Goal: Task Accomplishment & Management: Manage account settings

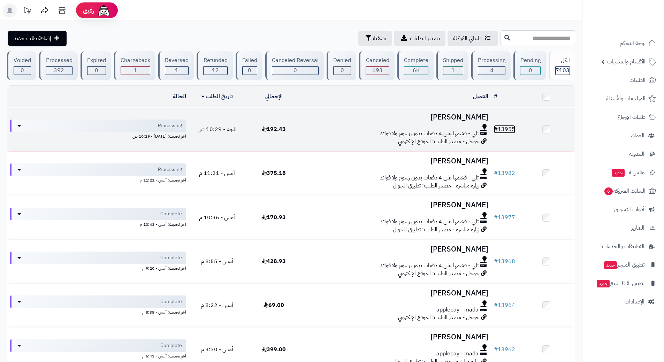
click at [509, 127] on link "# 13955" at bounding box center [504, 129] width 21 height 8
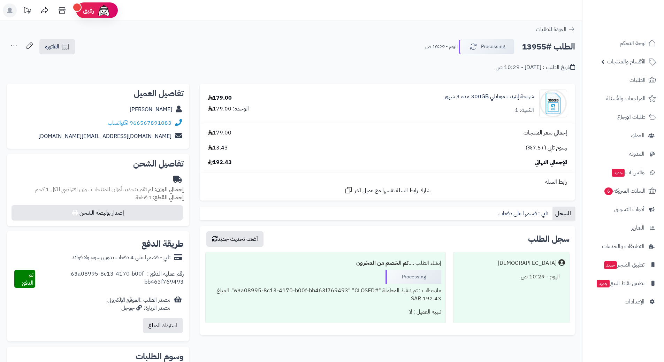
click at [546, 49] on h2 "الطلب #13955" at bounding box center [548, 47] width 53 height 14
copy div "الطلب #13955 Processing"
click at [167, 122] on link "966567891083" at bounding box center [151, 123] width 42 height 8
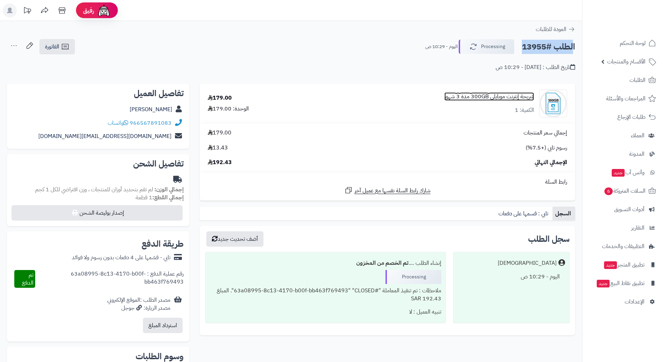
click at [515, 95] on link "شريحة إنترنت موبايلي 300GB مدة 3 شهور" at bounding box center [489, 97] width 90 height 8
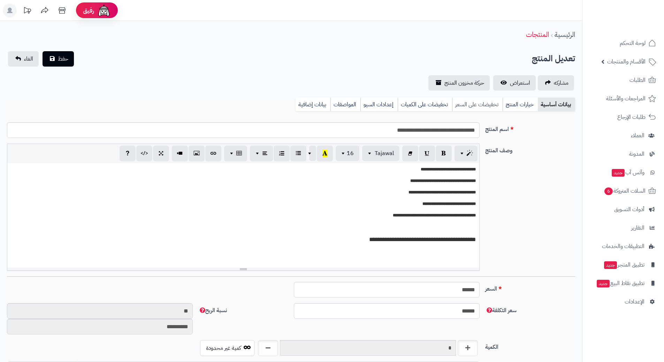
scroll to position [667, 0]
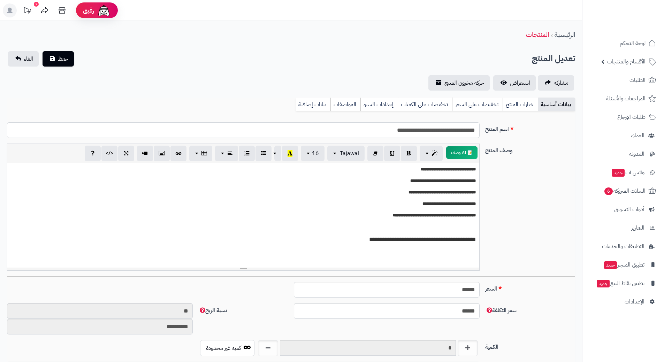
click at [461, 132] on input "**********" at bounding box center [243, 130] width 472 height 16
click at [461, 133] on input "**********" at bounding box center [243, 130] width 472 height 16
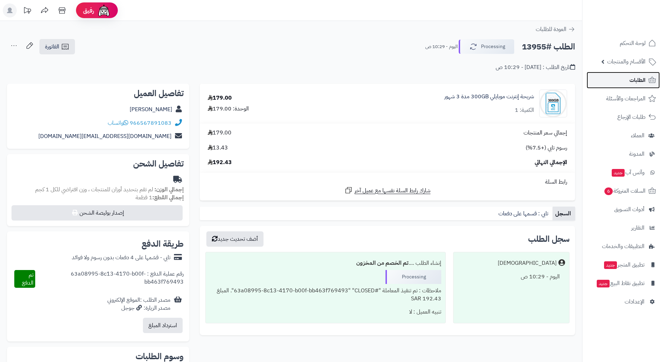
click at [632, 79] on span "الطلبات" at bounding box center [637, 80] width 16 height 10
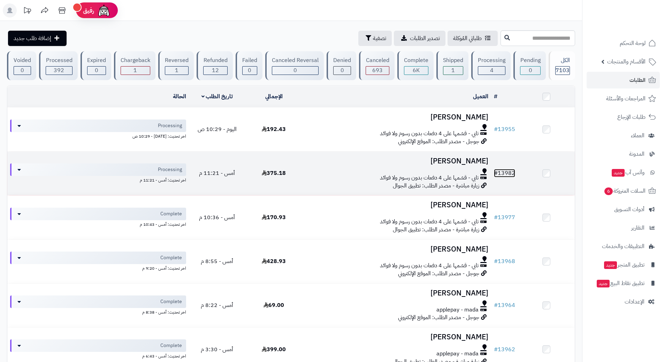
click at [507, 169] on link "# 13982" at bounding box center [504, 173] width 21 height 8
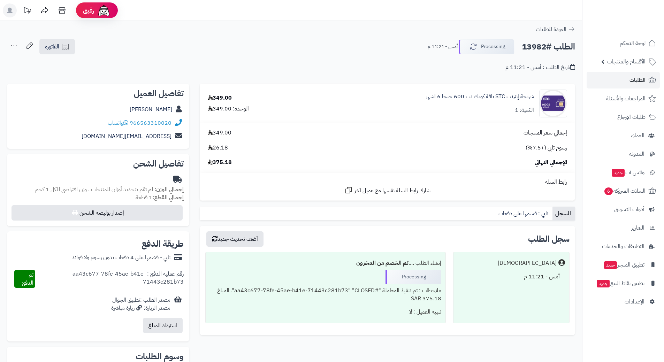
click at [546, 44] on h2 "الطلب #13982" at bounding box center [548, 47] width 53 height 14
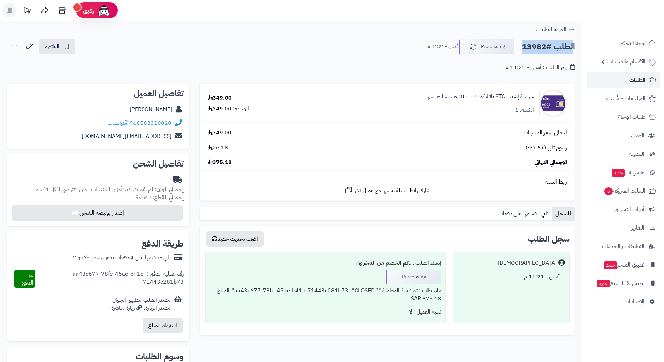
click at [546, 44] on h2 "الطلب #13982" at bounding box center [548, 47] width 53 height 14
click at [166, 122] on link "966563310020" at bounding box center [151, 123] width 42 height 8
click at [499, 96] on link "شريحة إنترنت STC باقة كويك نت 600 جيجا 6 اشهر" at bounding box center [480, 97] width 108 height 8
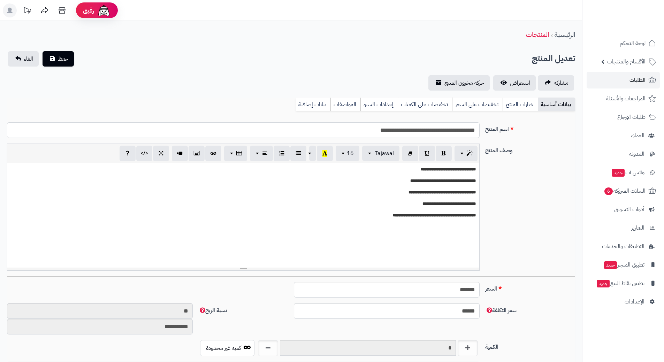
drag, startPoint x: 0, startPoint y: 0, endPoint x: 443, endPoint y: 131, distance: 462.0
click at [443, 131] on input "**********" at bounding box center [243, 130] width 472 height 16
click at [443, 130] on input "**********" at bounding box center [243, 130] width 472 height 16
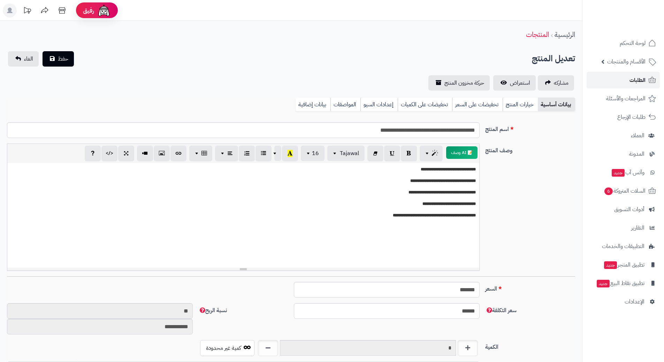
click at [629, 79] on span "الطلبات" at bounding box center [637, 80] width 16 height 10
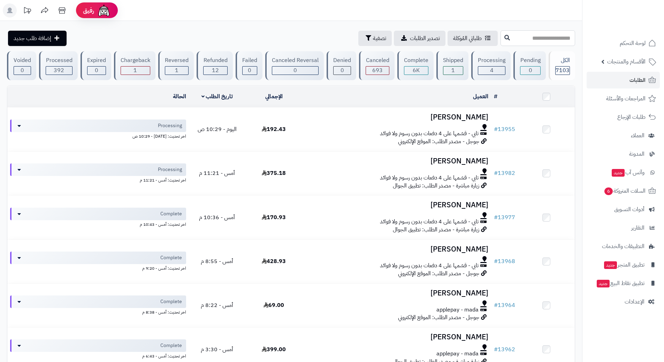
click at [500, 32] on input "text" at bounding box center [537, 38] width 75 height 16
type input "*****"
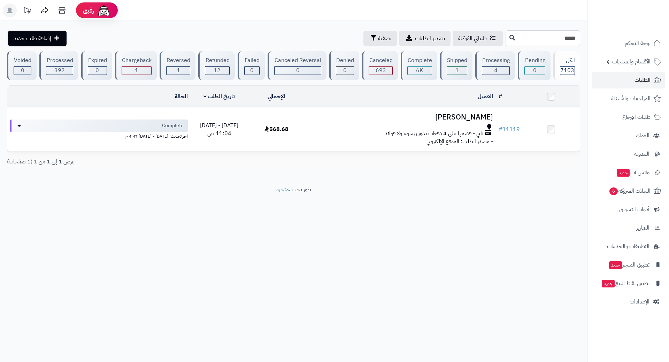
click at [564, 40] on input "*****" at bounding box center [543, 38] width 75 height 16
paste input "text"
type input "*****"
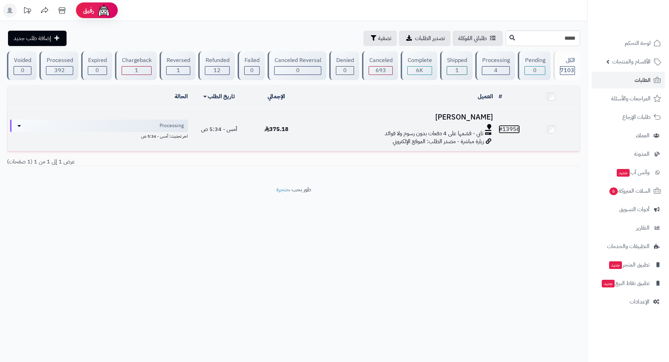
click at [513, 127] on link "# 13956" at bounding box center [509, 129] width 21 height 8
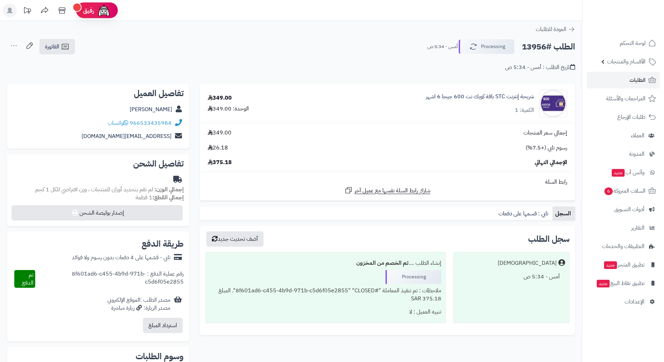
click at [542, 48] on h2 "الطلب #13956" at bounding box center [548, 47] width 53 height 14
copy div "الطلب #13956 Processing"
click at [163, 123] on link "966533435984" at bounding box center [151, 123] width 42 height 8
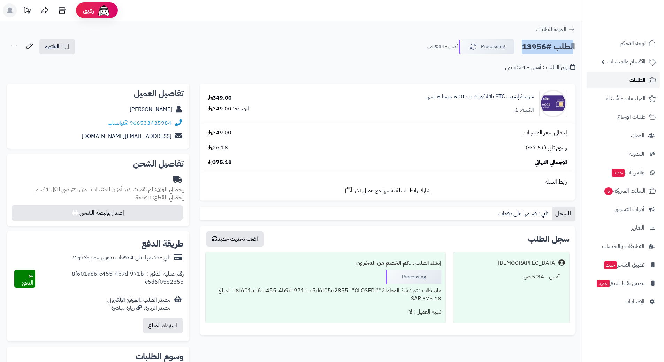
click at [636, 76] on span "الطلبات" at bounding box center [637, 80] width 16 height 10
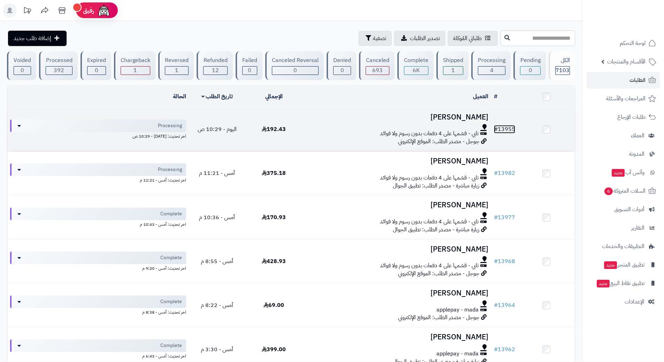
click at [513, 129] on link "# 13955" at bounding box center [504, 129] width 21 height 8
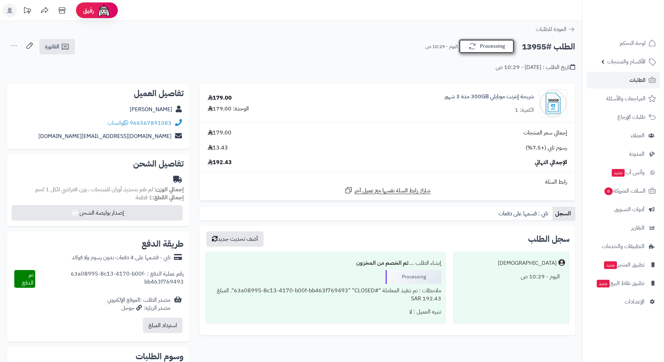
click at [498, 48] on button "Processing" at bounding box center [486, 46] width 56 height 15
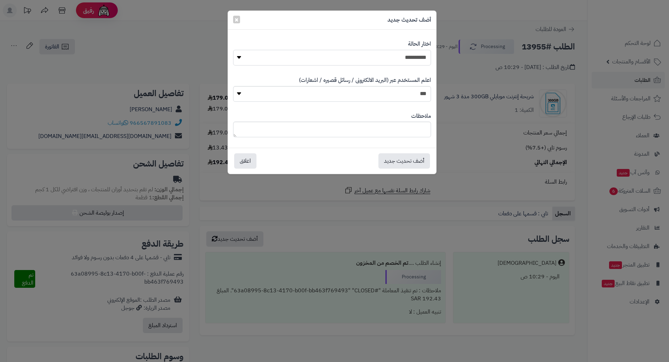
click at [408, 55] on select "**********" at bounding box center [332, 58] width 198 height 16
select select "*"
click at [233, 50] on select "**********" at bounding box center [332, 58] width 198 height 16
click at [418, 163] on button "أضف تحديث جديد" at bounding box center [404, 160] width 52 height 15
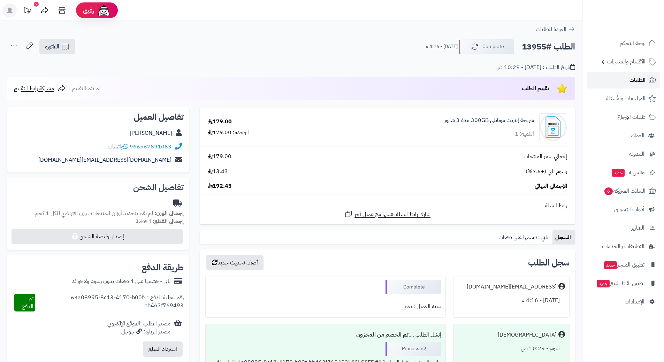
click at [638, 77] on span "الطلبات" at bounding box center [637, 80] width 16 height 10
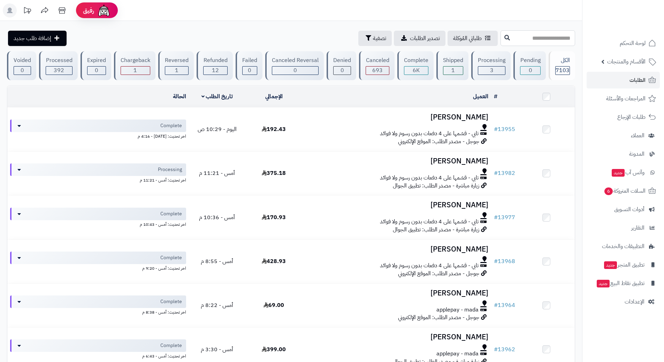
click at [534, 39] on input "text" at bounding box center [537, 38] width 75 height 16
type input "*****"
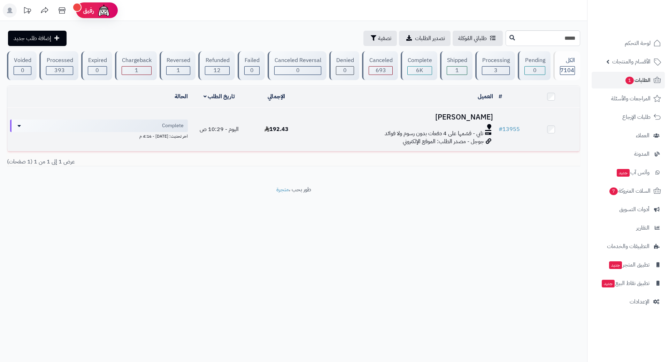
click at [334, 132] on div "تابي - قسّمها على 4 دفعات بدون رسوم ولا فوائد" at bounding box center [400, 134] width 185 height 8
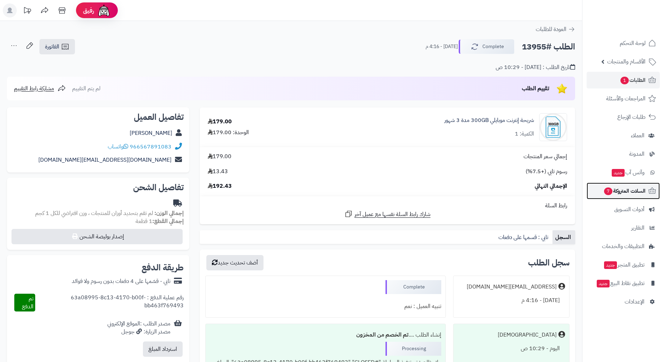
click at [623, 189] on span "السلات المتروكة 7" at bounding box center [624, 191] width 42 height 10
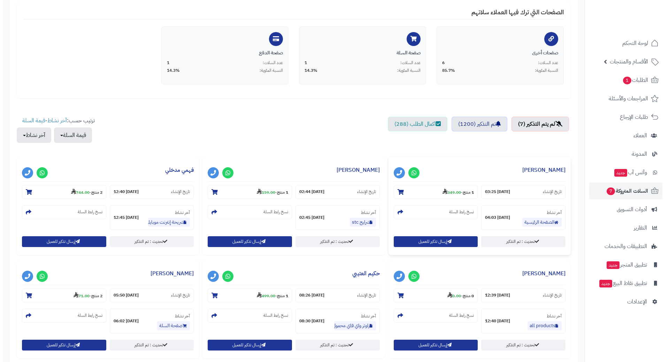
scroll to position [139, 0]
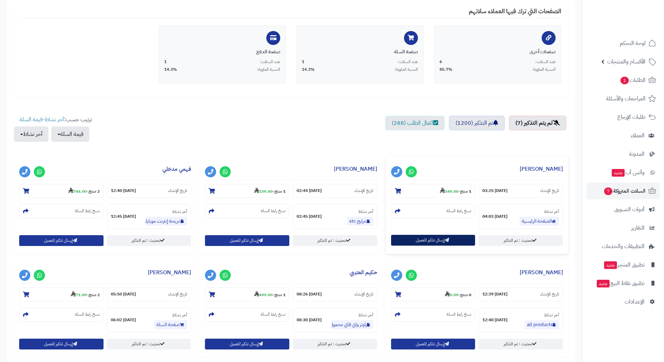
click at [433, 238] on button "إرسال تذكير للعميل" at bounding box center [433, 240] width 84 height 11
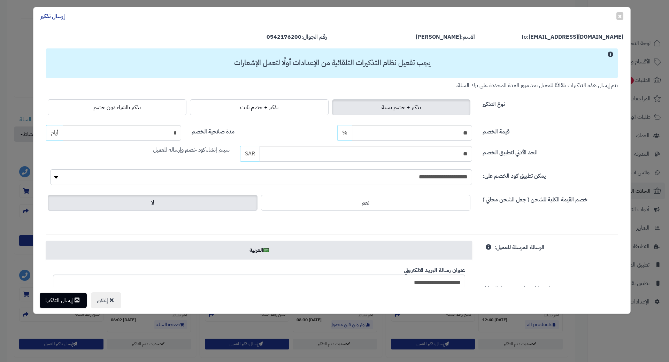
drag, startPoint x: 149, startPoint y: 108, endPoint x: 129, endPoint y: 141, distance: 39.3
click at [149, 108] on label "تذكير بالشراء دون خصم" at bounding box center [117, 107] width 139 height 16
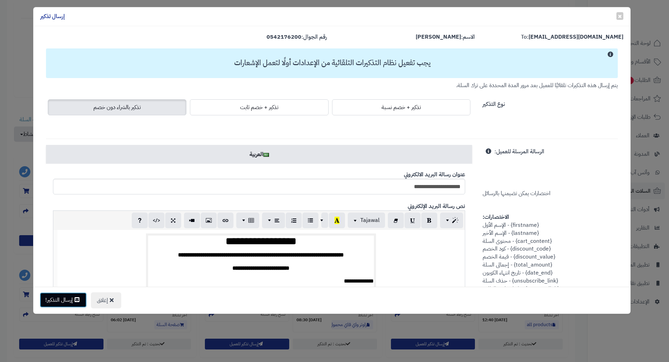
click at [59, 302] on button "إرسال التذكير!" at bounding box center [63, 299] width 47 height 15
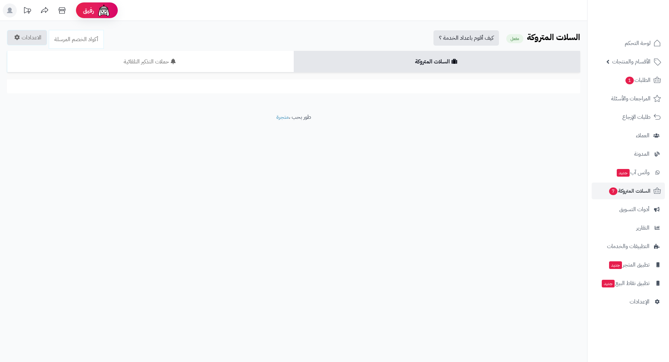
scroll to position [139, 0]
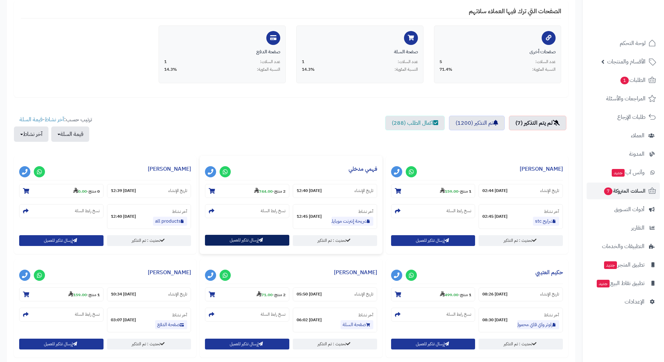
click at [222, 238] on button "إرسال تذكير للعميل" at bounding box center [247, 240] width 84 height 11
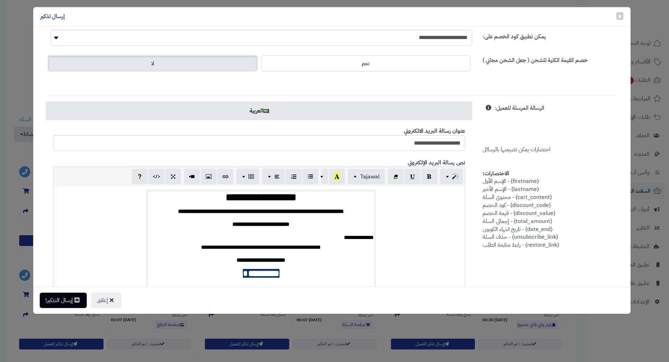
scroll to position [35, 0]
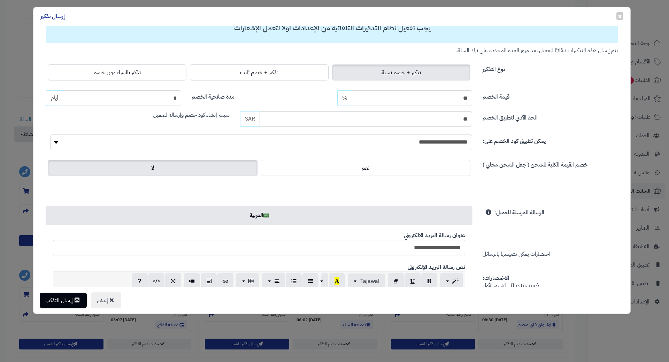
drag, startPoint x: 111, startPoint y: 73, endPoint x: 106, endPoint y: 91, distance: 18.4
click at [111, 73] on span "تذكير بالشراء دون خصم" at bounding box center [116, 72] width 47 height 8
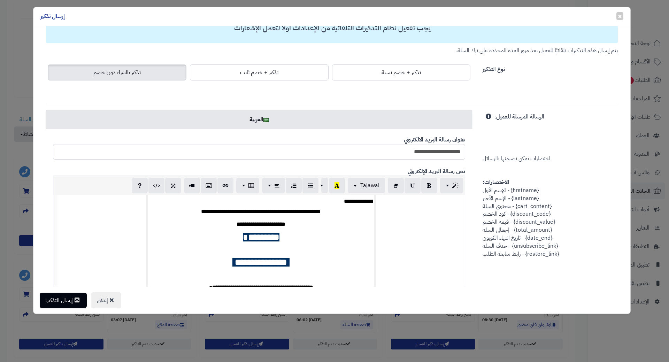
scroll to position [103, 0]
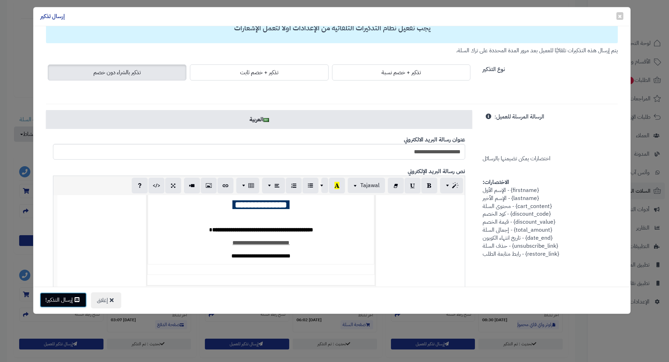
click at [67, 299] on button "إرسال التذكير!" at bounding box center [63, 299] width 47 height 15
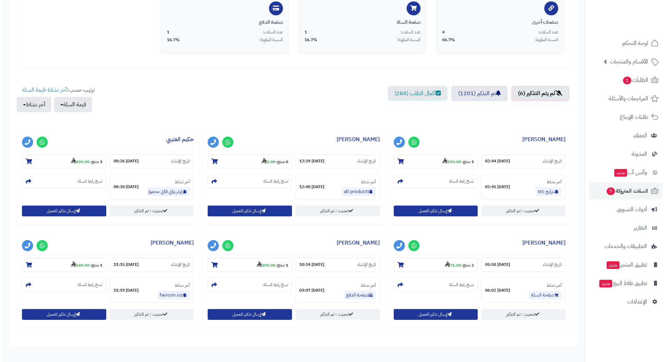
scroll to position [209, 0]
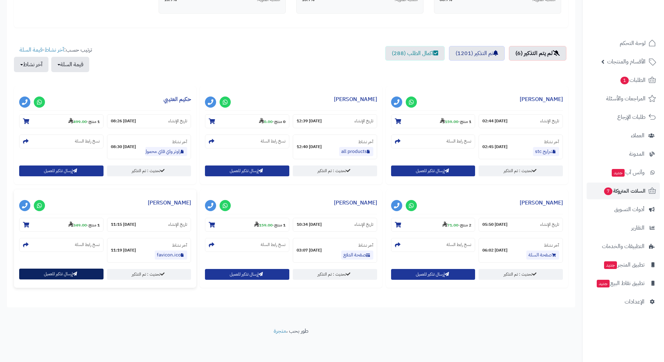
click at [87, 273] on button "إرسال تذكير للعميل" at bounding box center [61, 274] width 84 height 11
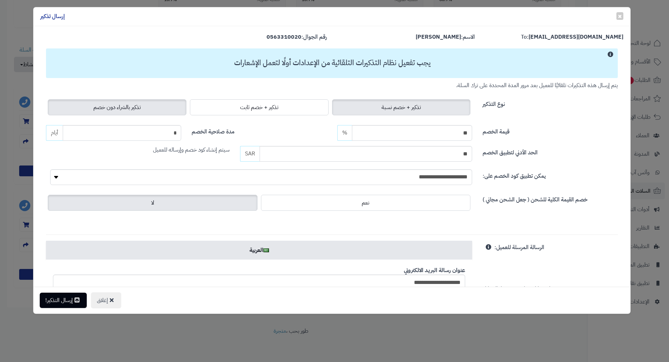
click at [120, 113] on label "تذكير بالشراء دون خصم" at bounding box center [117, 107] width 139 height 16
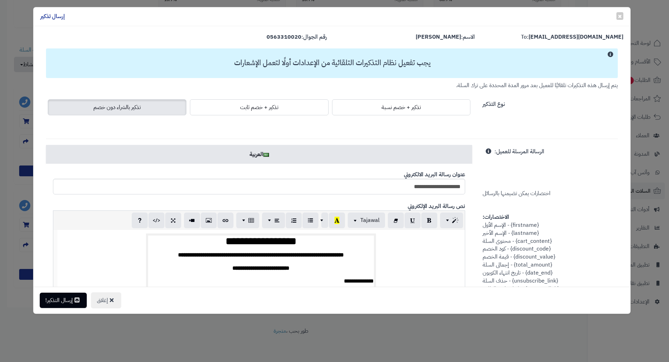
click at [56, 310] on div "إغلاق إرسال التذكير!" at bounding box center [331, 300] width 597 height 27
click at [57, 306] on button "إرسال التذكير!" at bounding box center [63, 299] width 47 height 15
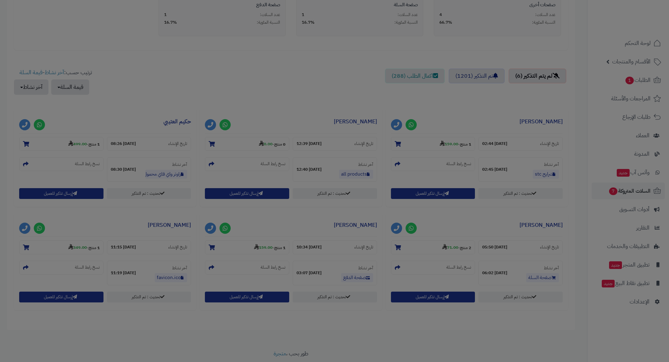
scroll to position [232, 0]
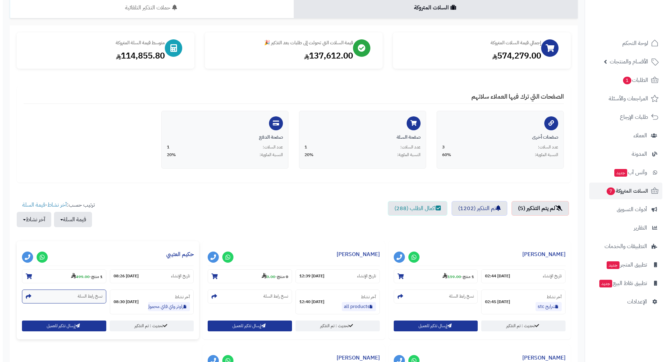
scroll to position [105, 0]
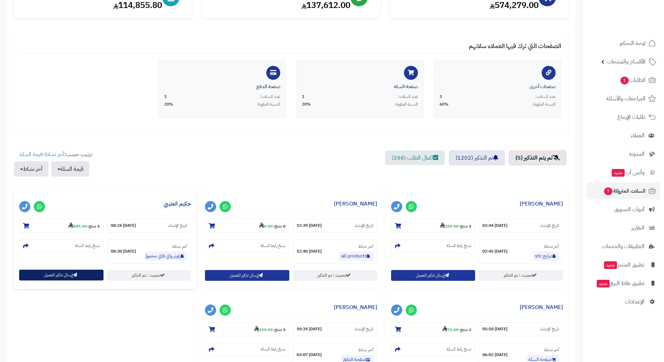
click at [75, 277] on icon "button" at bounding box center [75, 275] width 4 height 4
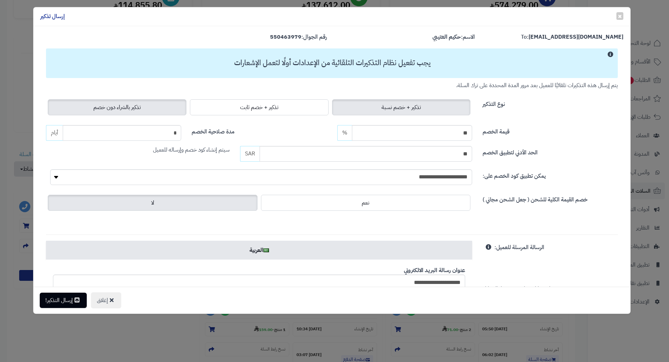
click at [119, 105] on span "تذكير بالشراء دون خصم" at bounding box center [116, 107] width 47 height 8
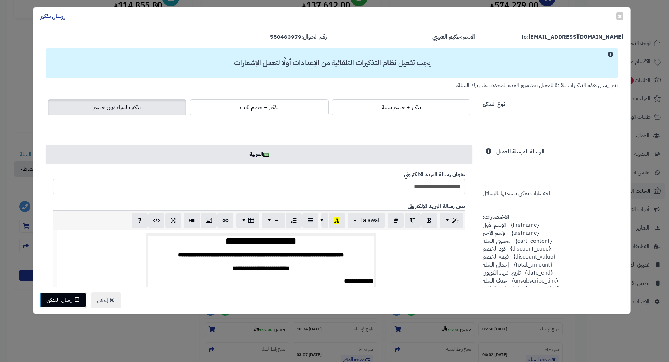
click at [64, 298] on button "إرسال التذكير!" at bounding box center [63, 299] width 47 height 15
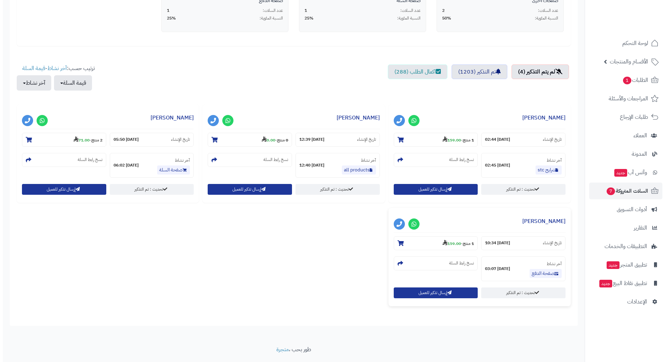
scroll to position [209, 0]
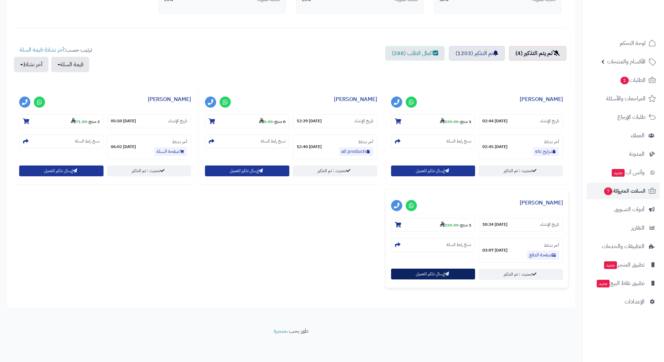
click at [430, 275] on button "إرسال تذكير للعميل" at bounding box center [433, 274] width 84 height 11
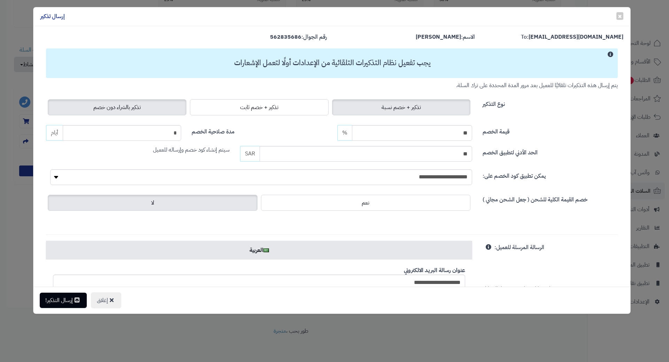
drag, startPoint x: 138, startPoint y: 103, endPoint x: 134, endPoint y: 120, distance: 17.5
click at [138, 103] on span "تذكير بالشراء دون خصم" at bounding box center [116, 107] width 47 height 8
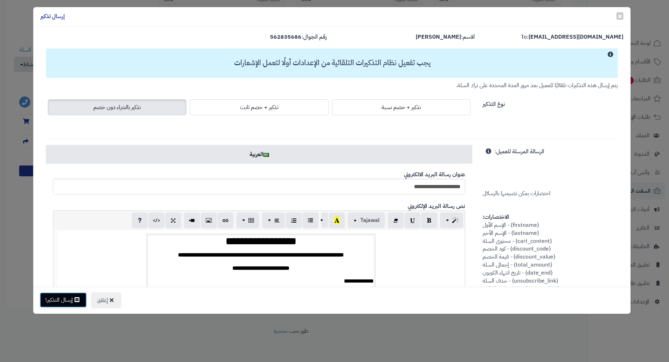
click at [57, 302] on button "إرسال التذكير!" at bounding box center [63, 299] width 47 height 15
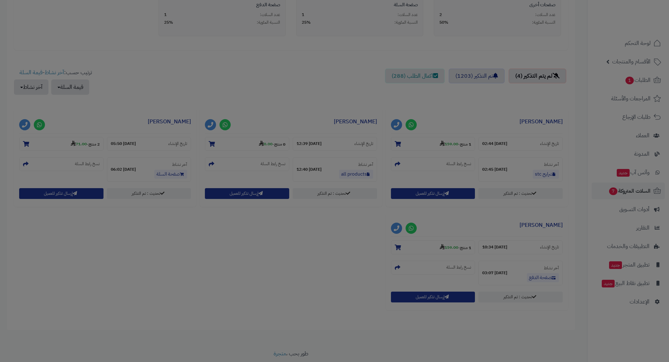
scroll to position [232, 0]
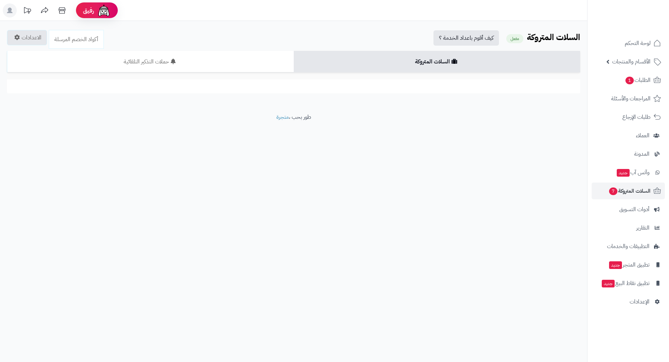
scroll to position [106, 0]
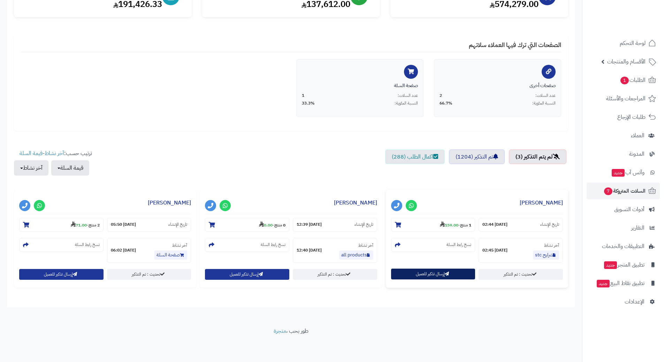
click at [408, 275] on button "إرسال تذكير للعميل" at bounding box center [433, 274] width 84 height 11
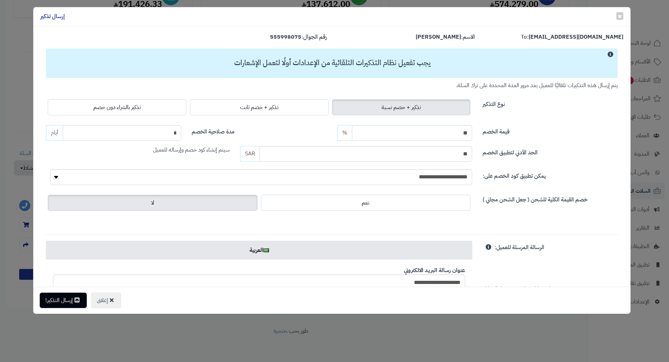
drag, startPoint x: 116, startPoint y: 105, endPoint x: 114, endPoint y: 134, distance: 29.0
click at [116, 105] on span "تذكير بالشراء دون خصم" at bounding box center [116, 107] width 47 height 8
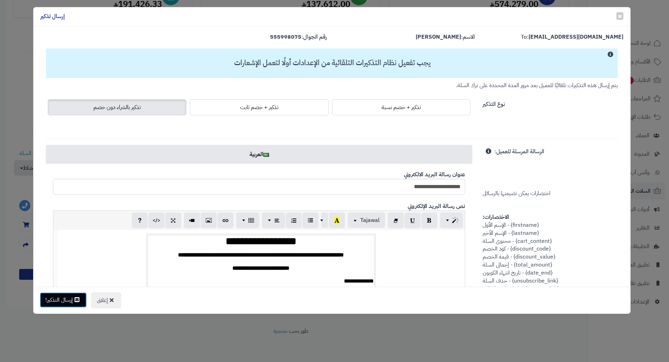
click at [65, 300] on button "إرسال التذكير!" at bounding box center [63, 299] width 47 height 15
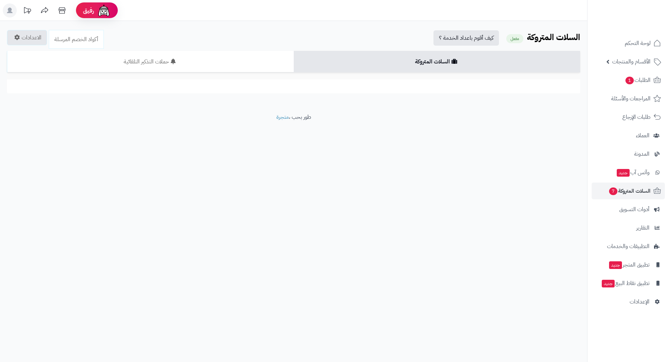
scroll to position [106, 0]
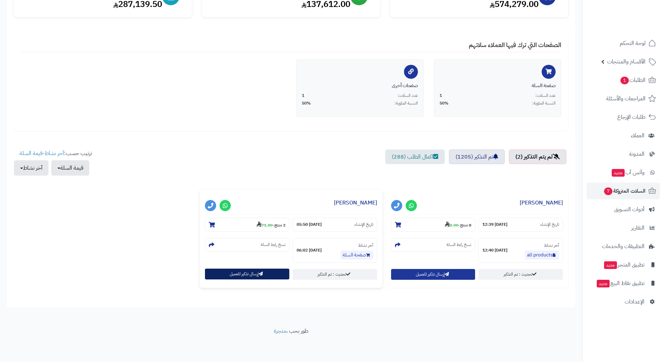
click at [219, 278] on button "إرسال تذكير للعميل" at bounding box center [247, 274] width 84 height 11
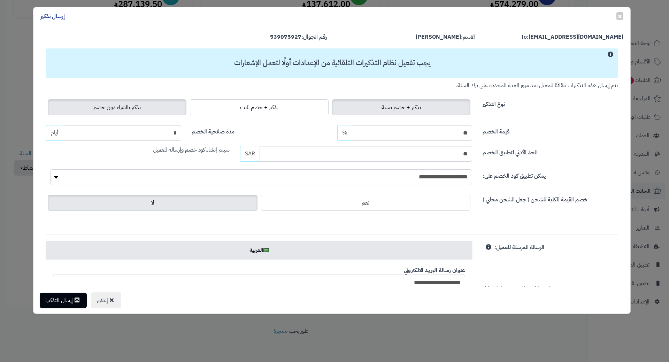
click at [114, 106] on span "تذكير بالشراء دون خصم" at bounding box center [116, 107] width 47 height 8
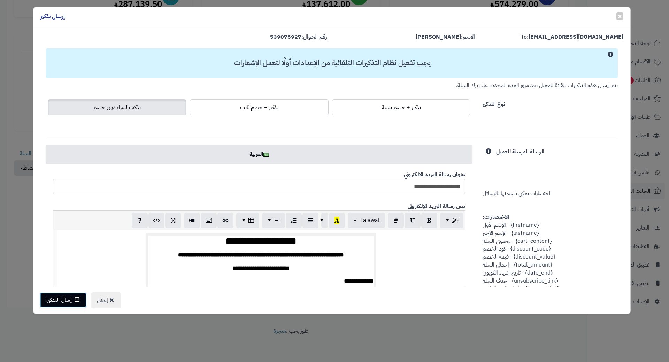
click at [74, 297] on button "إرسال التذكير!" at bounding box center [63, 299] width 47 height 15
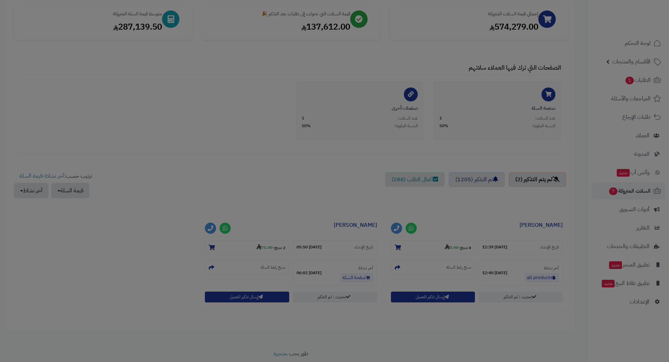
scroll to position [128, 0]
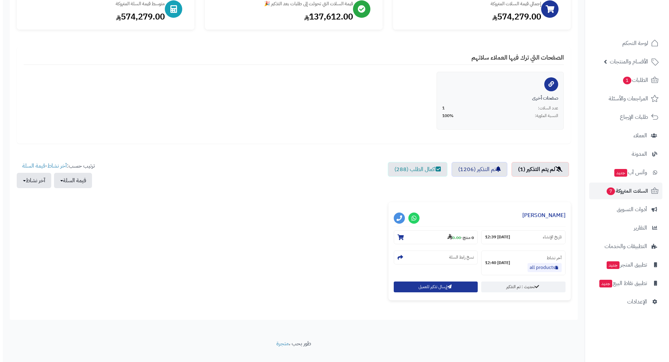
scroll to position [106, 0]
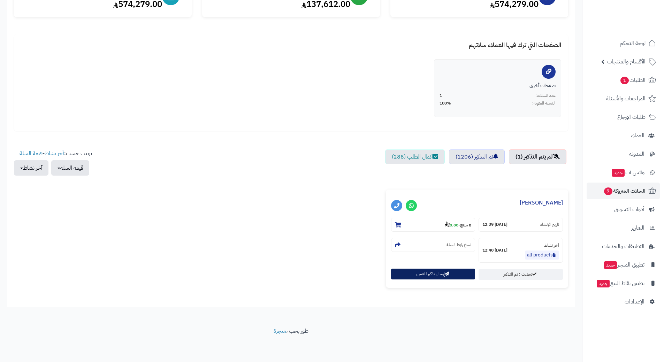
click at [421, 274] on button "إرسال تذكير للعميل" at bounding box center [433, 274] width 84 height 11
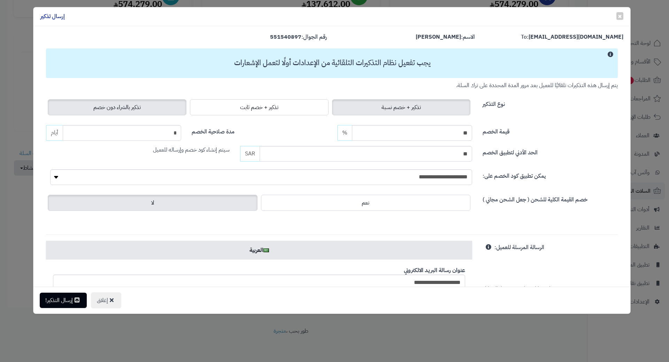
drag, startPoint x: 151, startPoint y: 102, endPoint x: 148, endPoint y: 108, distance: 5.9
click at [151, 103] on label "تذكير بالشراء دون خصم" at bounding box center [117, 107] width 139 height 16
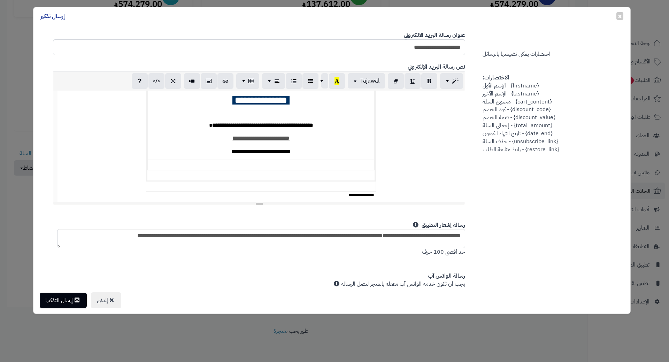
scroll to position [3, 0]
click at [51, 295] on button "إرسال التذكير!" at bounding box center [63, 299] width 47 height 15
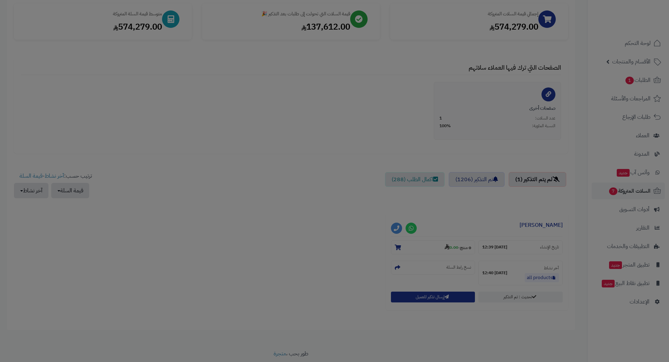
scroll to position [128, 0]
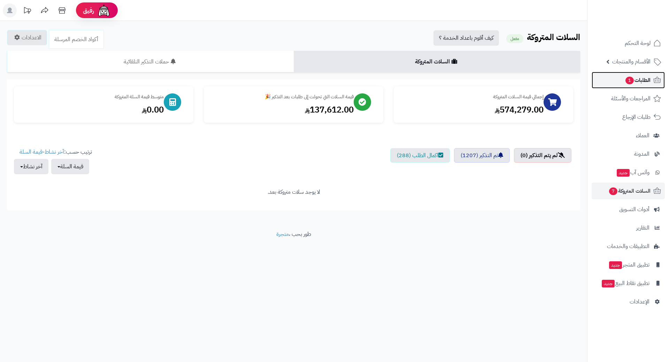
click at [637, 85] on span "الطلبات 1" at bounding box center [638, 80] width 26 height 10
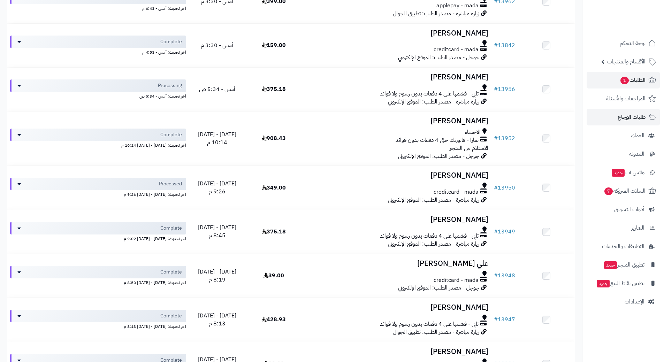
scroll to position [362, 0]
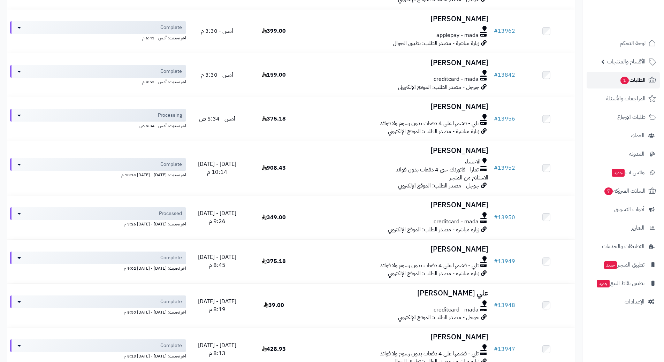
click at [612, 78] on link "الطلبات 1" at bounding box center [622, 80] width 73 height 17
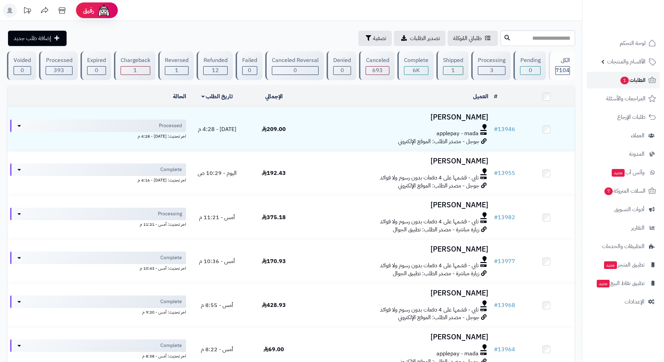
click at [624, 81] on span "1" at bounding box center [624, 81] width 9 height 8
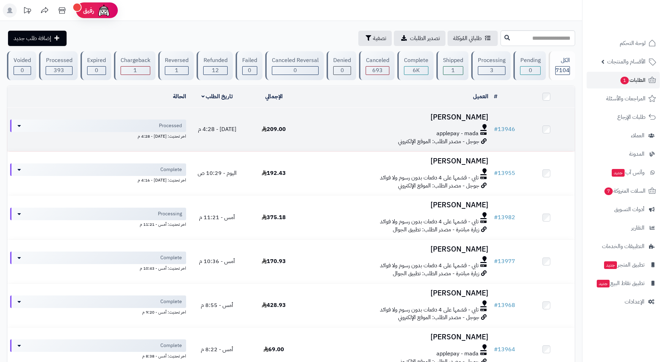
click at [352, 134] on div "applepay - mada" at bounding box center [396, 134] width 183 height 8
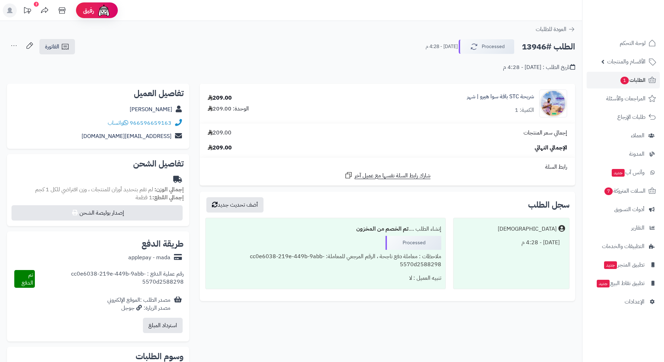
click at [545, 46] on h2 "الطلب #13946" at bounding box center [548, 47] width 53 height 14
click at [545, 45] on h2 "الطلب #13946" at bounding box center [548, 47] width 53 height 14
copy div "الطلب #13946 Processed"
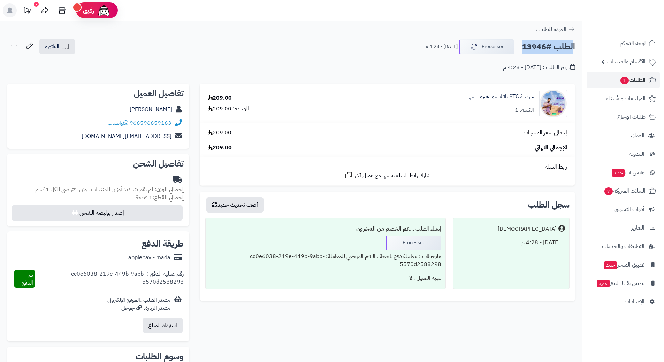
copy div "الطلب #13946 Processed"
click at [127, 123] on icon at bounding box center [125, 123] width 5 height 6
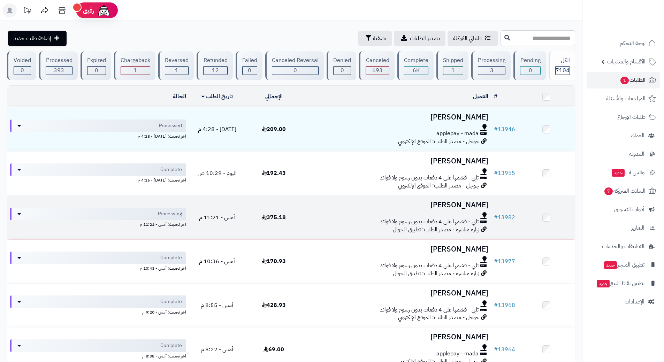
click at [320, 213] on div at bounding box center [396, 215] width 183 height 6
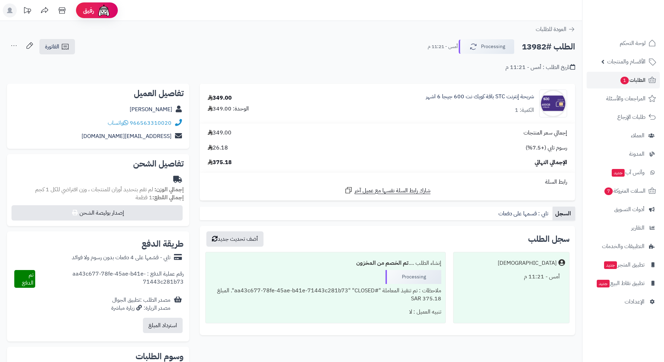
click at [542, 45] on h2 "الطلب #13982" at bounding box center [548, 47] width 53 height 14
copy div "الطلب #13982 Processing"
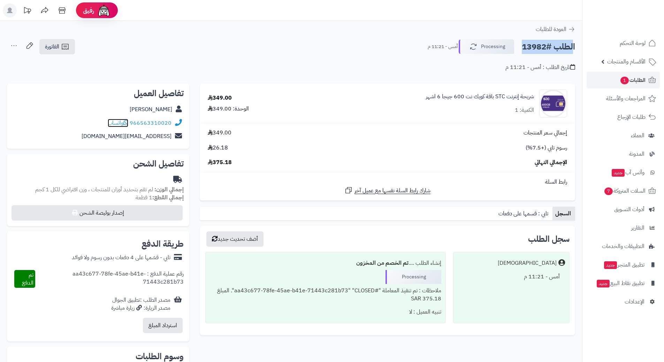
click at [128, 122] on icon at bounding box center [125, 123] width 5 height 6
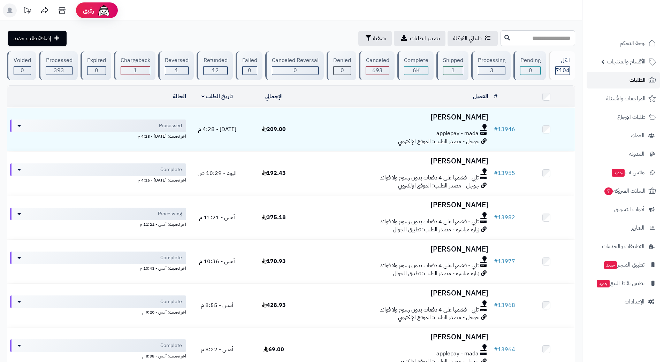
click at [625, 82] on link "الطلبات" at bounding box center [622, 80] width 73 height 17
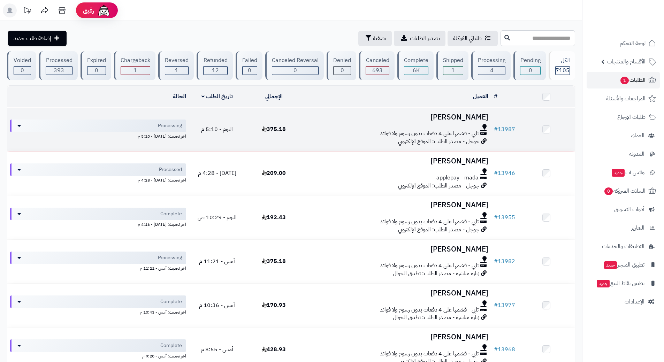
click at [338, 130] on div "تابي - قسّمها على 4 دفعات بدون رسوم ولا فوائد" at bounding box center [396, 134] width 183 height 8
click at [338, 128] on div at bounding box center [396, 127] width 183 height 6
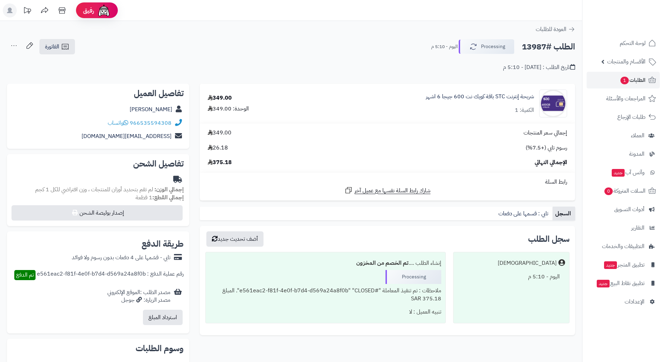
click at [550, 47] on h2 "الطلب #13987" at bounding box center [548, 47] width 53 height 14
copy div "الطلب #13987 Processing"
click at [128, 122] on icon at bounding box center [125, 123] width 5 height 6
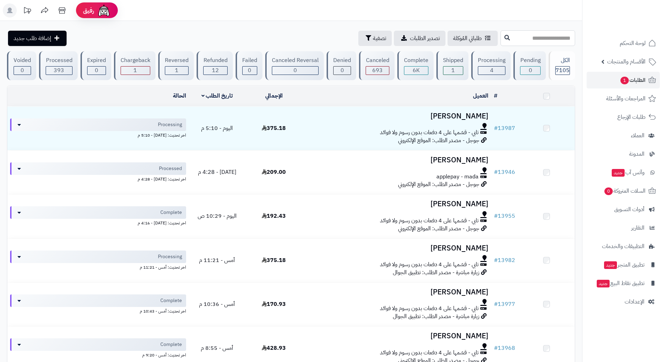
click at [504, 40] on input "text" at bounding box center [537, 38] width 75 height 16
type input "*****"
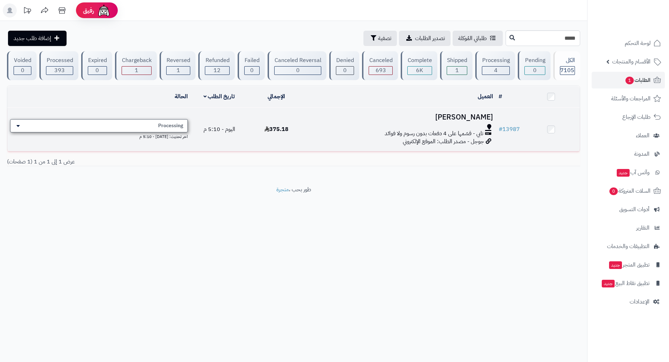
click at [175, 122] on span "Processing" at bounding box center [170, 125] width 25 height 7
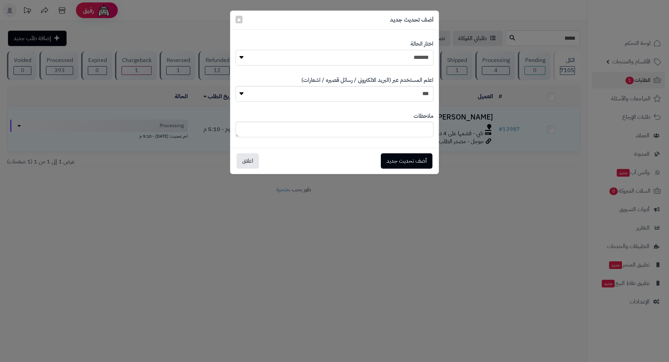
click at [380, 53] on select "**********" at bounding box center [335, 58] width 198 height 16
select select "*"
click at [236, 50] on select "**********" at bounding box center [335, 58] width 198 height 16
click at [404, 162] on button "أضف تحديث جديد" at bounding box center [407, 160] width 52 height 15
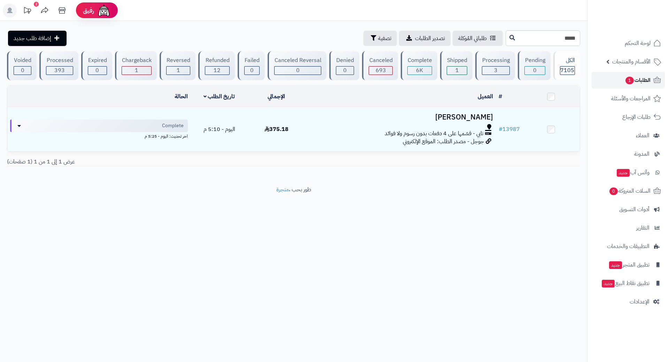
click at [618, 76] on link "الطلبات 1" at bounding box center [628, 80] width 73 height 17
